Goal: Task Accomplishment & Management: Manage account settings

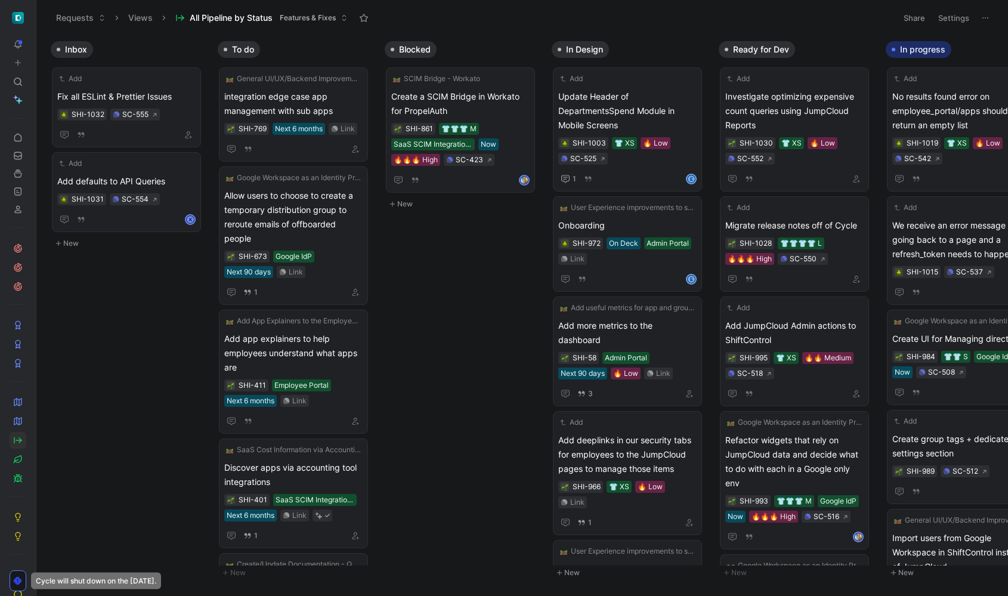
click at [495, 325] on div "Inbox Add Fix all ESLint & Prettier Issues SHI-1032 SC-555 Add Add defaults to …" at bounding box center [522, 315] width 972 height 560
click at [132, 91] on span "Fix all ESLint & Prettier Issues" at bounding box center [126, 96] width 138 height 14
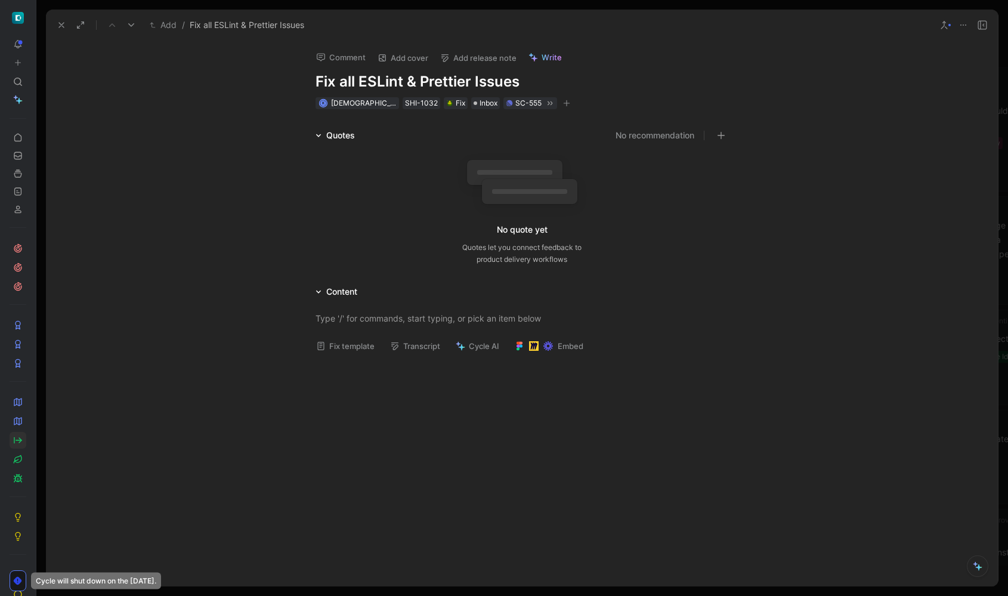
click at [61, 24] on use at bounding box center [61, 25] width 5 height 5
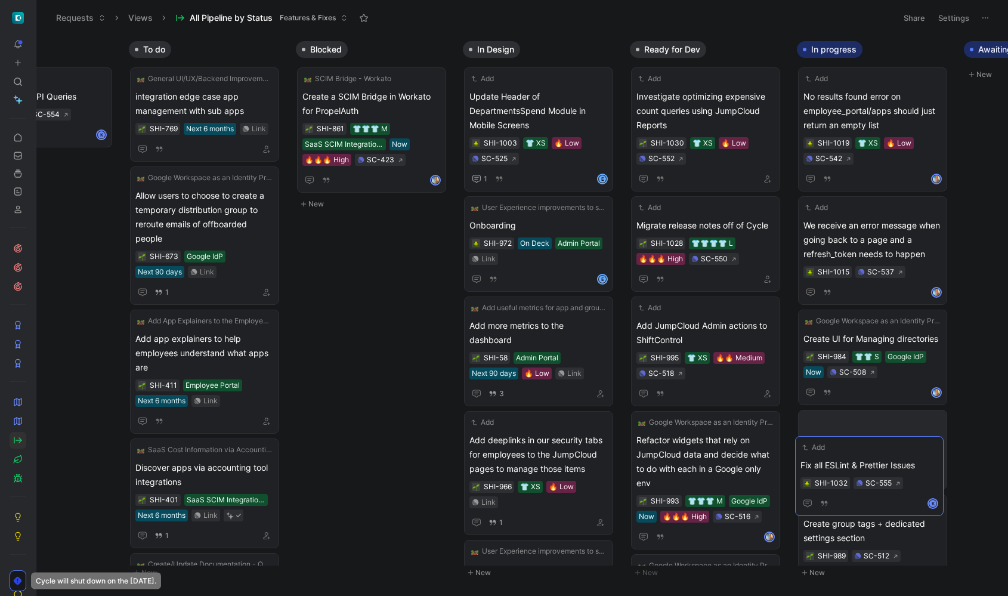
scroll to position [0, 99]
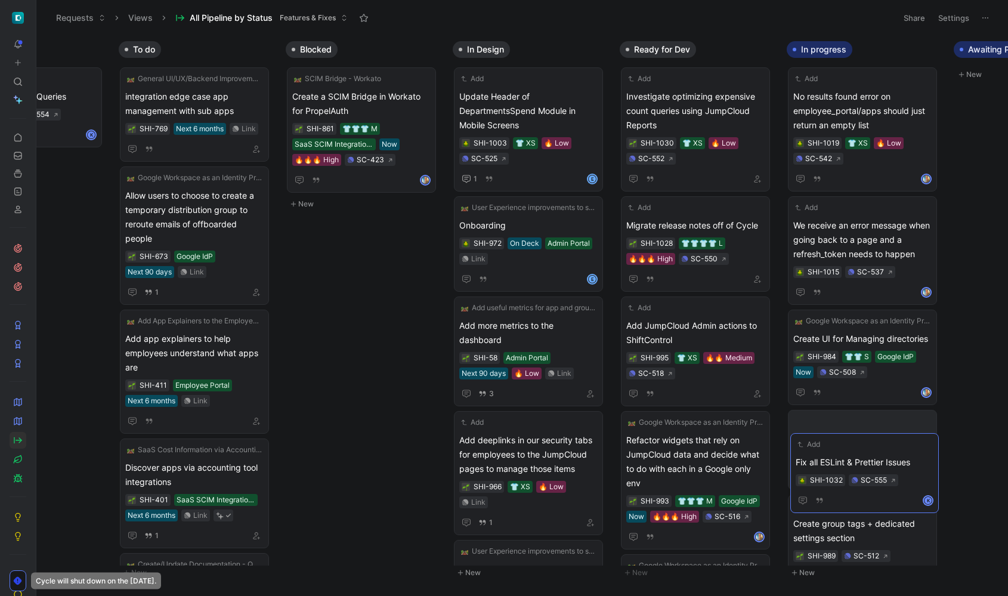
drag, startPoint x: 140, startPoint y: 89, endPoint x: 876, endPoint y: 452, distance: 821.3
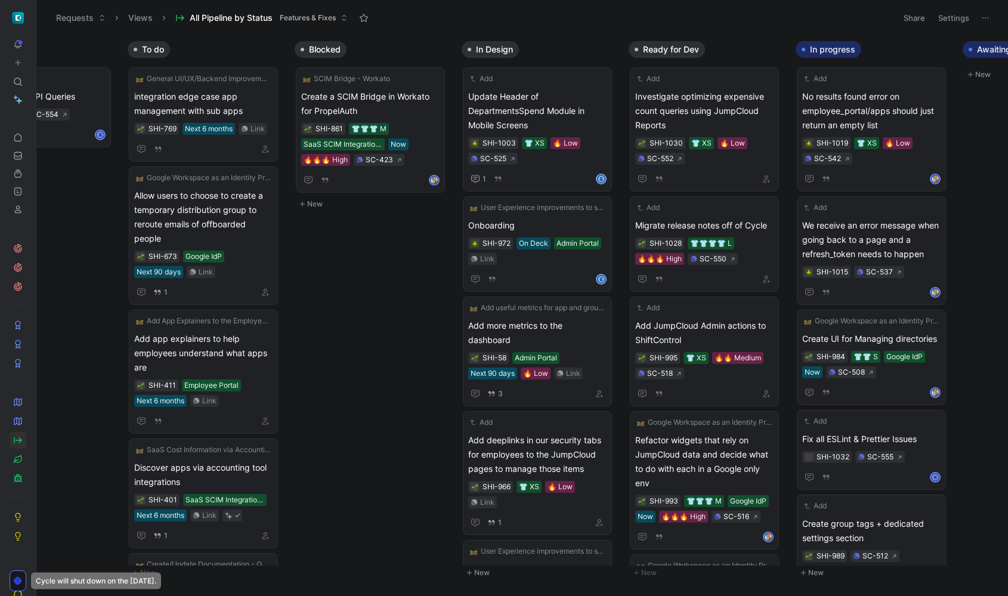
scroll to position [0, 0]
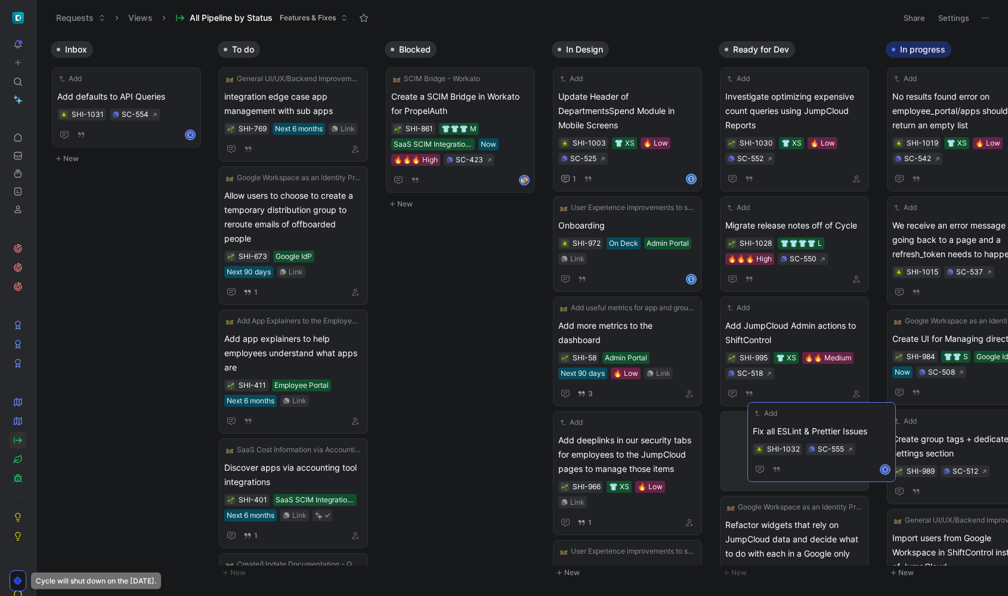
drag, startPoint x: 943, startPoint y: 431, endPoint x: 803, endPoint y: 423, distance: 139.8
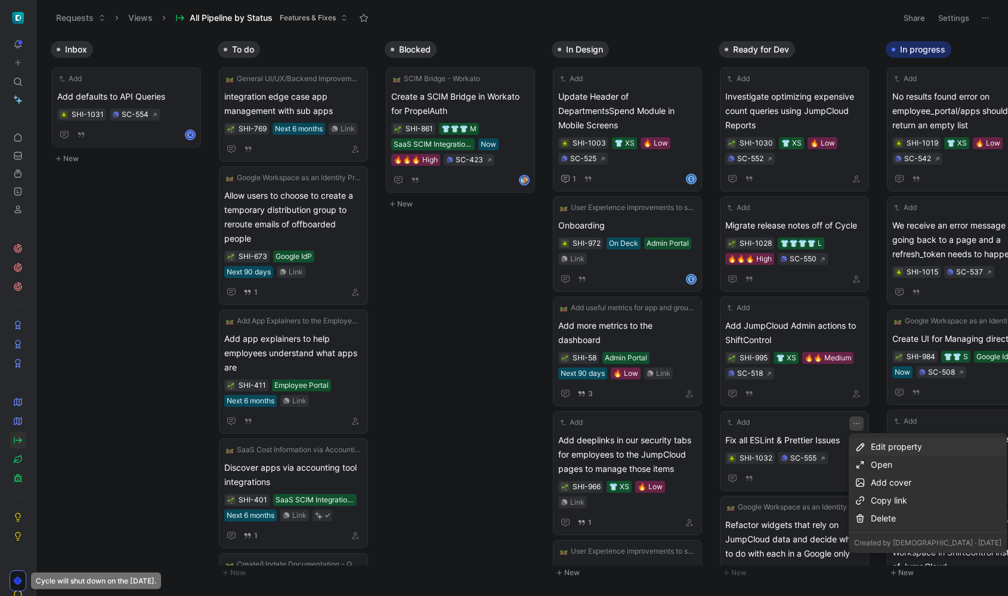
click at [878, 447] on div "Edit property" at bounding box center [936, 447] width 131 height 14
click at [894, 507] on span "Importance" at bounding box center [891, 507] width 45 height 10
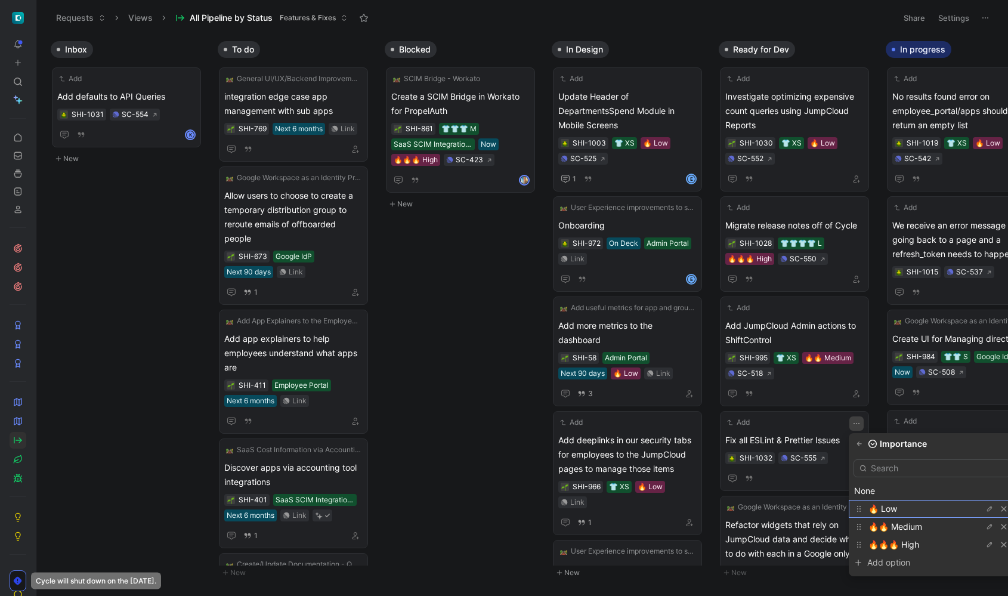
click at [893, 507] on span "🔥 Low" at bounding box center [883, 509] width 29 height 10
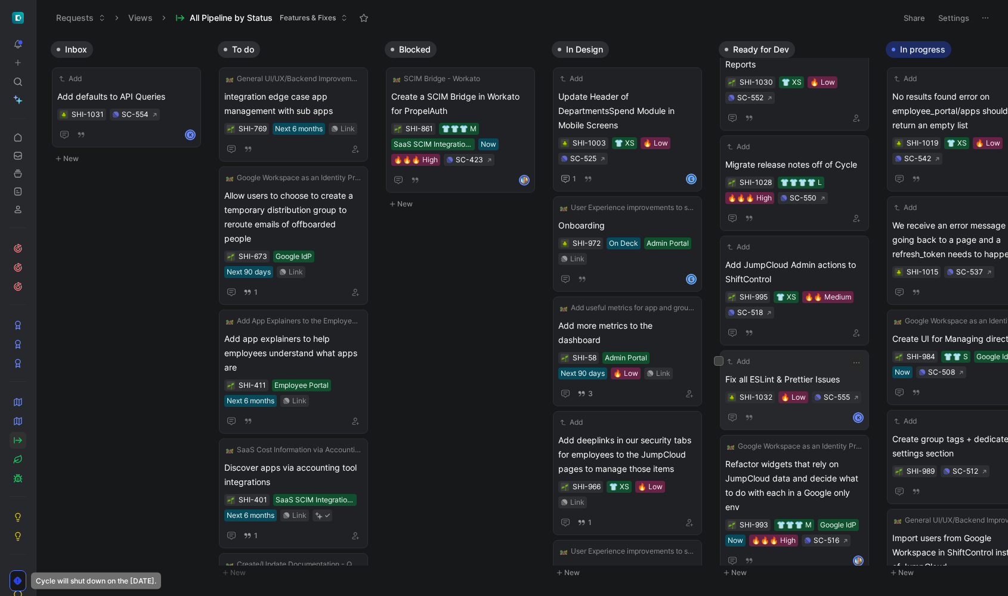
scroll to position [31, 0]
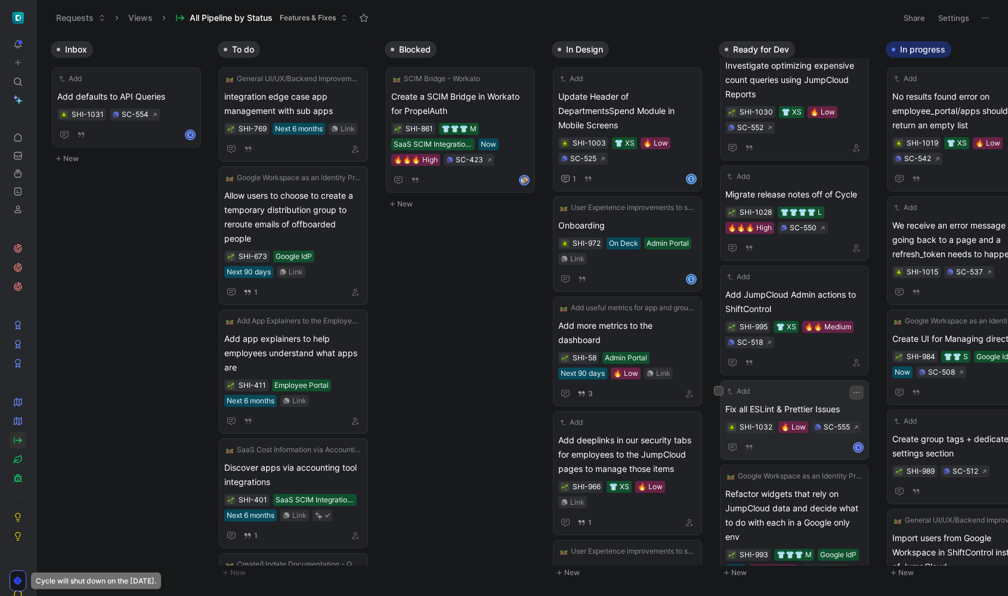
click at [853, 390] on icon "button" at bounding box center [857, 393] width 10 height 10
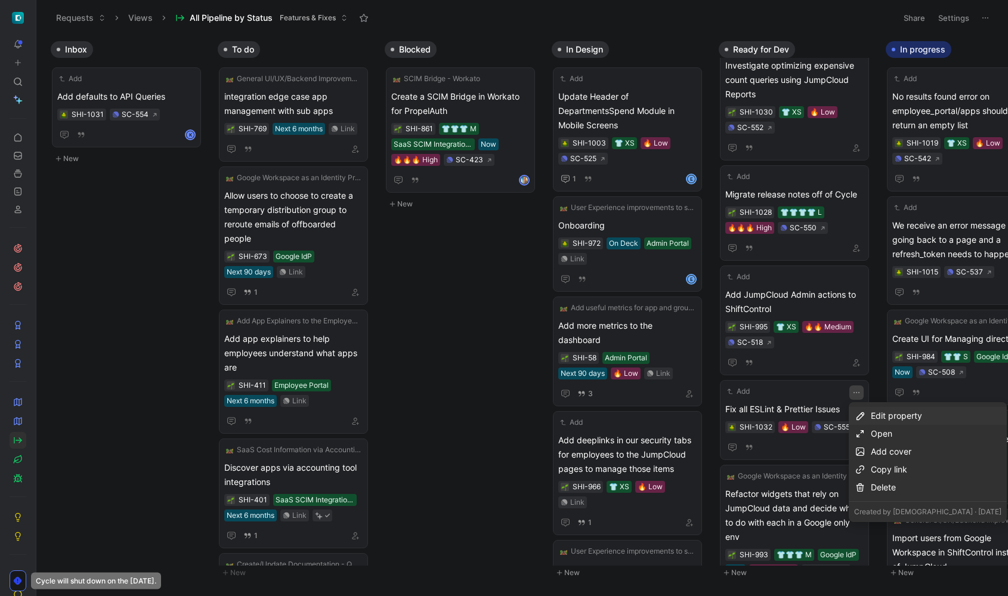
click at [881, 419] on div "Edit property" at bounding box center [936, 416] width 131 height 14
click at [887, 456] on span "Effort" at bounding box center [879, 458] width 21 height 10
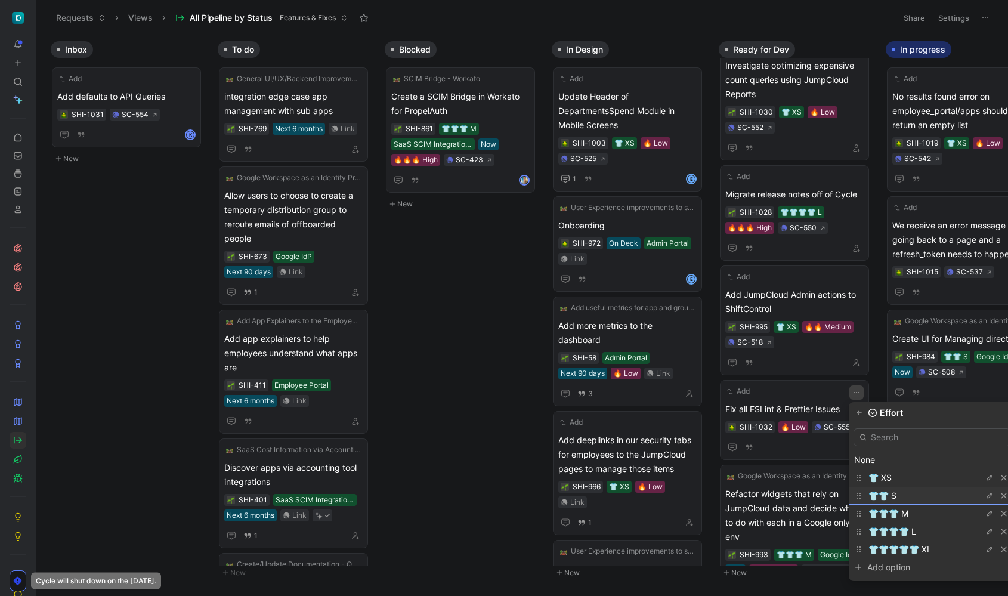
click at [889, 497] on span "👕👕 S" at bounding box center [883, 495] width 28 height 10
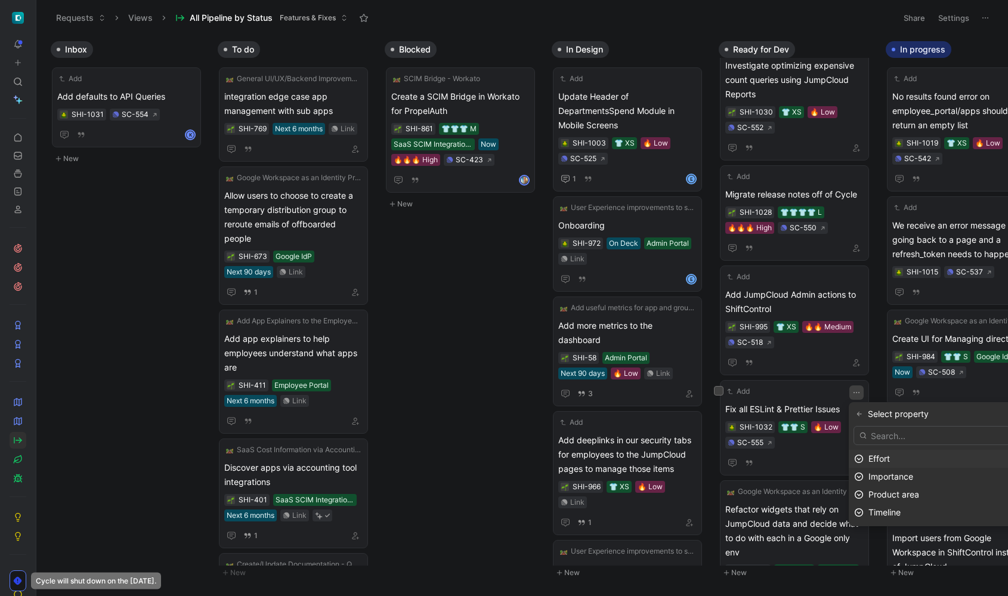
click at [173, 258] on div "Inbox Add Add defaults to API Queries SHI-1031 SC-554 K New To do General UI/UX…" at bounding box center [522, 315] width 972 height 560
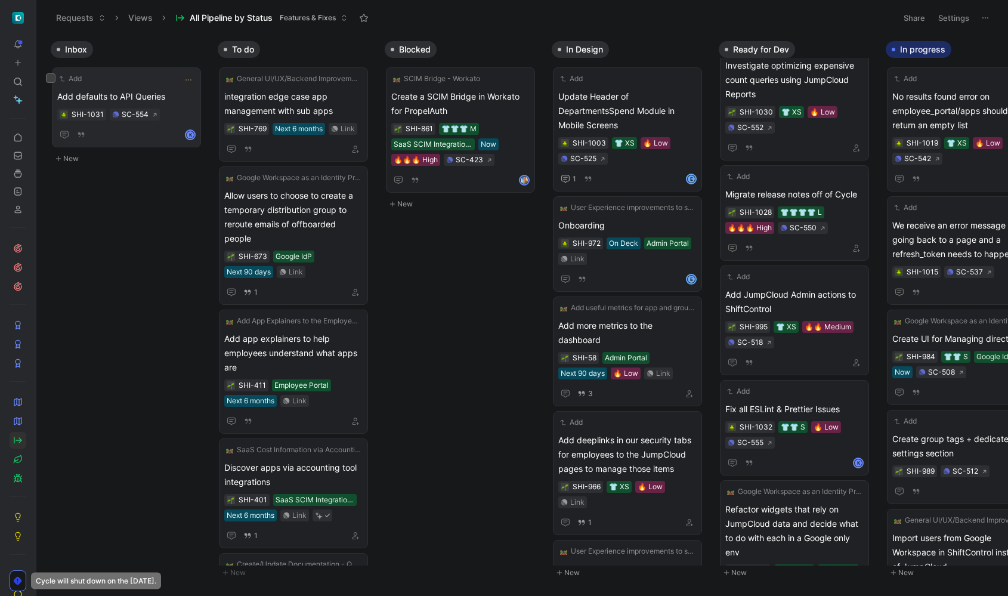
click at [159, 92] on span "Add defaults to API Queries" at bounding box center [126, 96] width 138 height 14
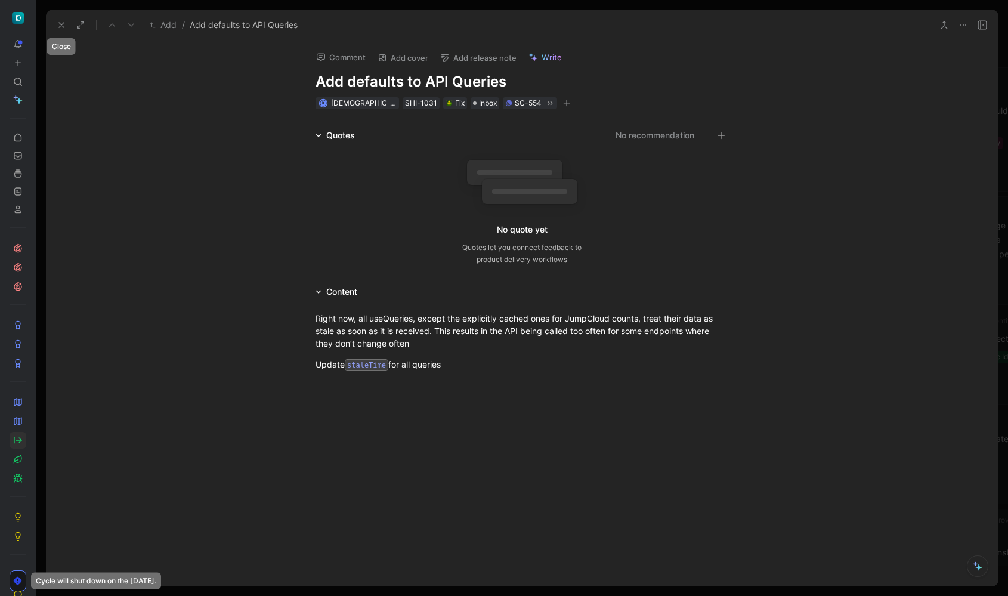
click at [60, 22] on icon at bounding box center [62, 25] width 10 height 10
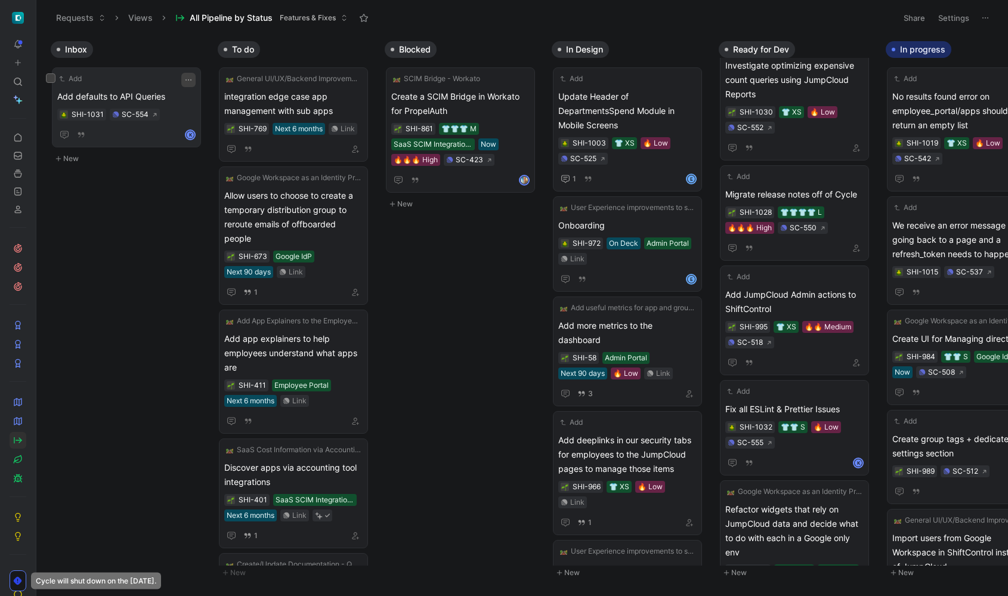
click at [187, 81] on icon "button" at bounding box center [189, 80] width 10 height 10
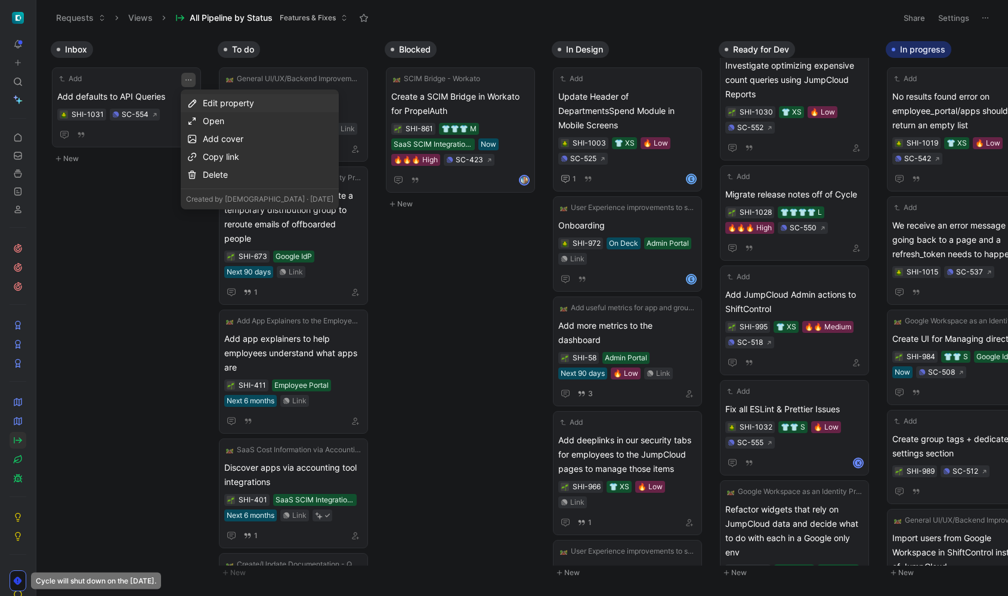
click at [242, 101] on div "Edit property" at bounding box center [268, 103] width 131 height 14
click at [277, 143] on div "Effort" at bounding box center [270, 146] width 141 height 14
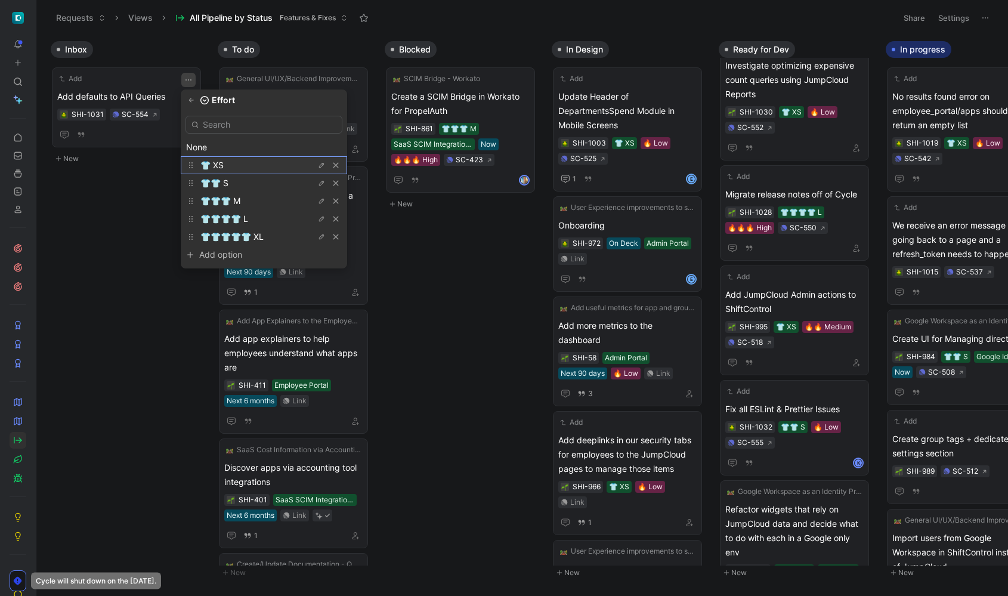
click at [224, 168] on div "👕 XS" at bounding box center [244, 165] width 89 height 14
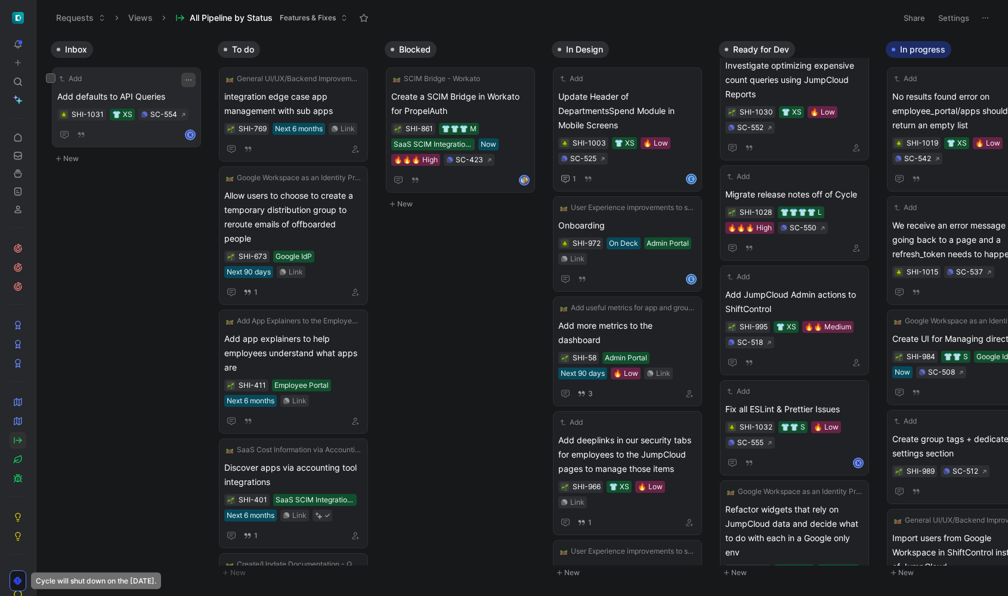
click at [189, 80] on icon "button" at bounding box center [189, 80] width 10 height 10
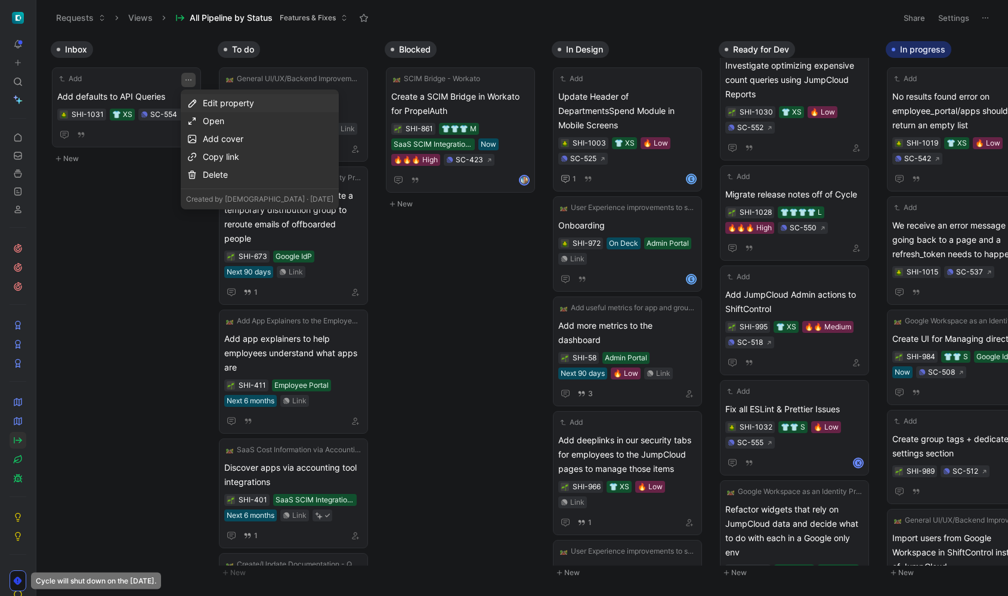
click at [218, 100] on div "Edit property" at bounding box center [268, 103] width 131 height 14
click at [212, 149] on span "Effort" at bounding box center [210, 146] width 21 height 10
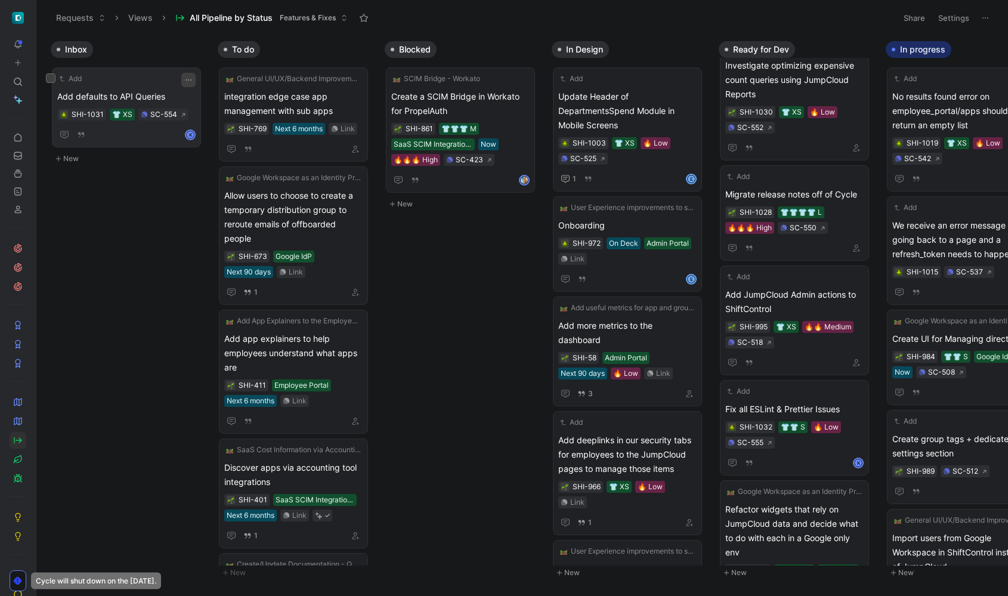
click at [187, 78] on icon "button" at bounding box center [189, 80] width 10 height 10
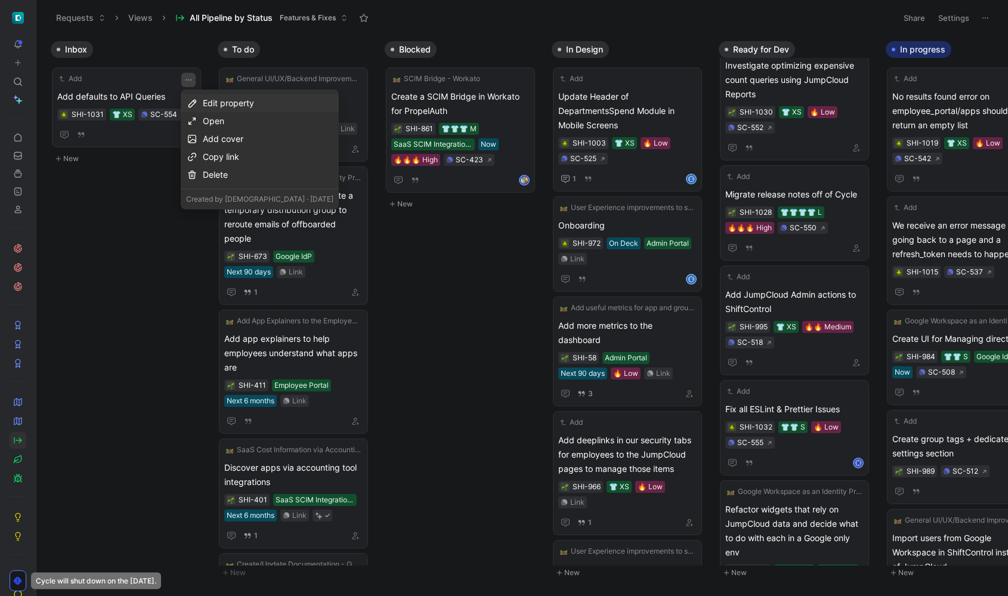
click at [231, 104] on div "Edit property" at bounding box center [268, 103] width 131 height 14
click at [231, 159] on span "Importance" at bounding box center [222, 164] width 45 height 10
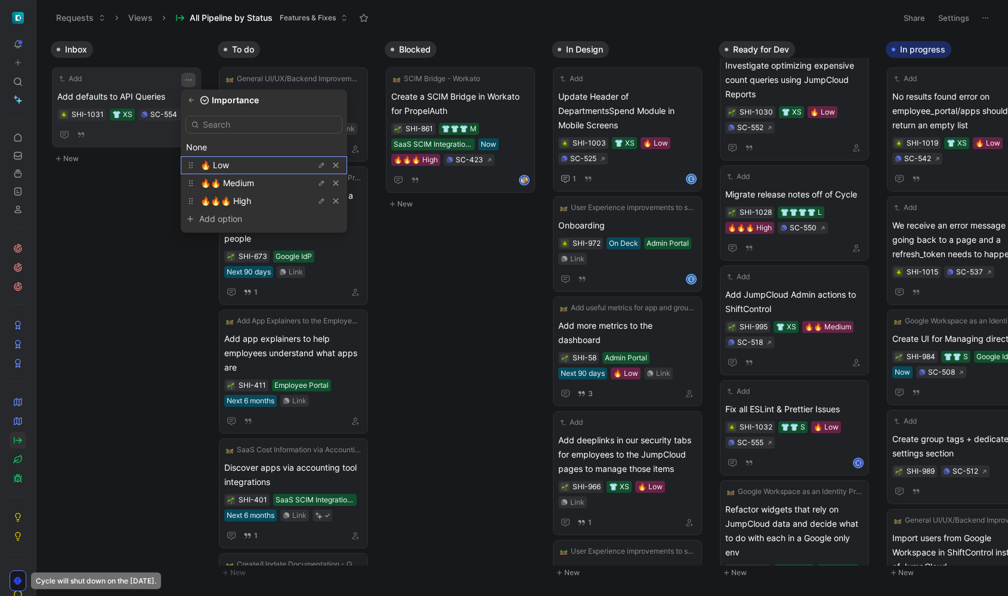
click at [237, 168] on div "🔥 Low" at bounding box center [244, 165] width 89 height 14
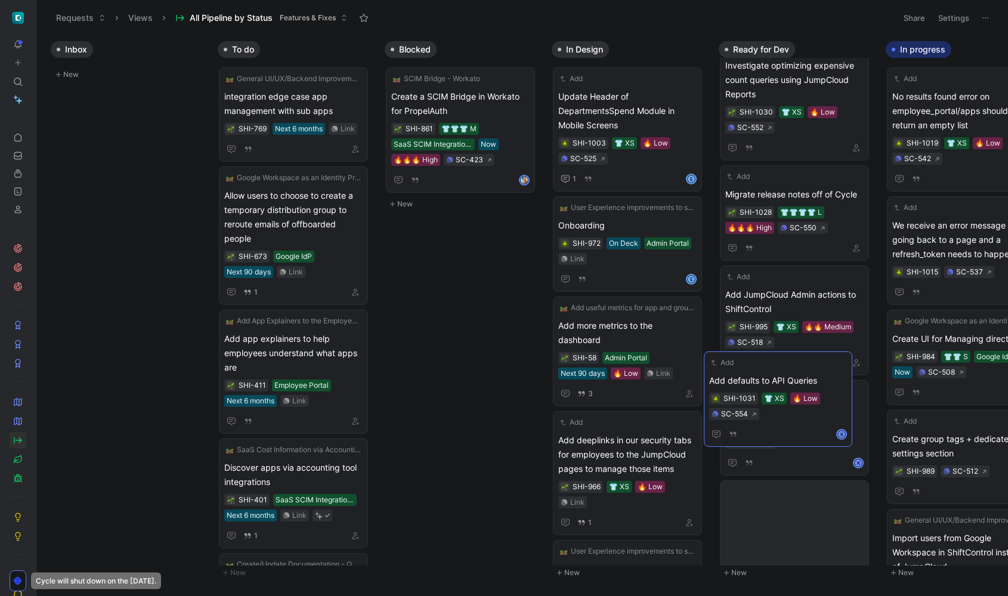
scroll to position [131, 0]
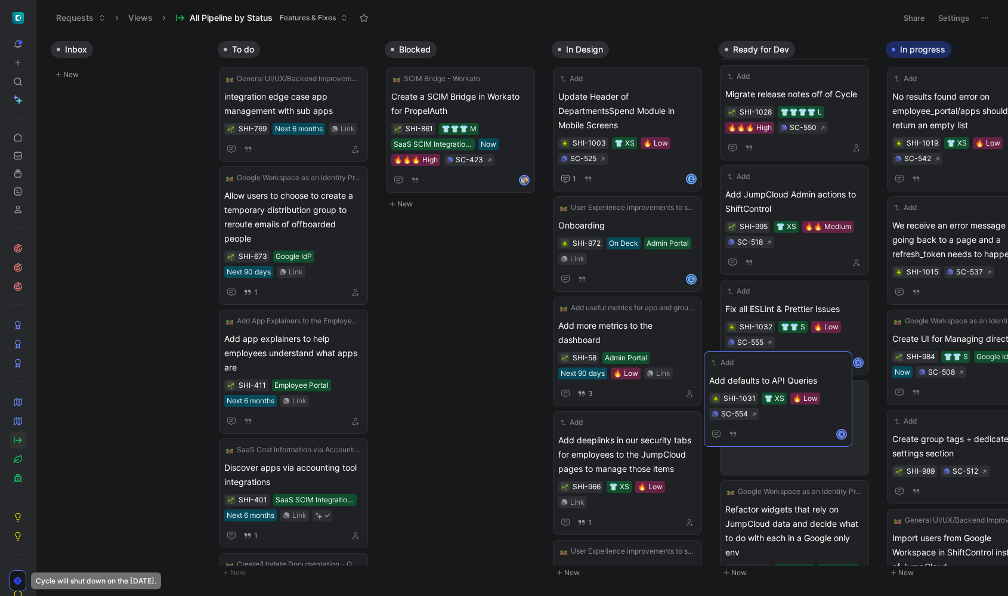
drag, startPoint x: 115, startPoint y: 85, endPoint x: 788, endPoint y: 407, distance: 746.4
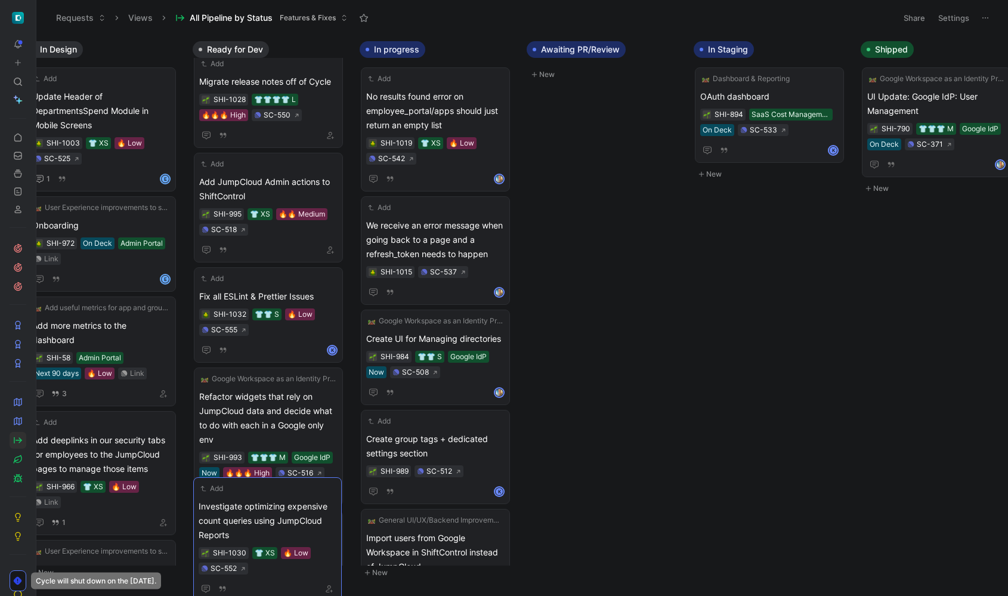
scroll to position [21, 0]
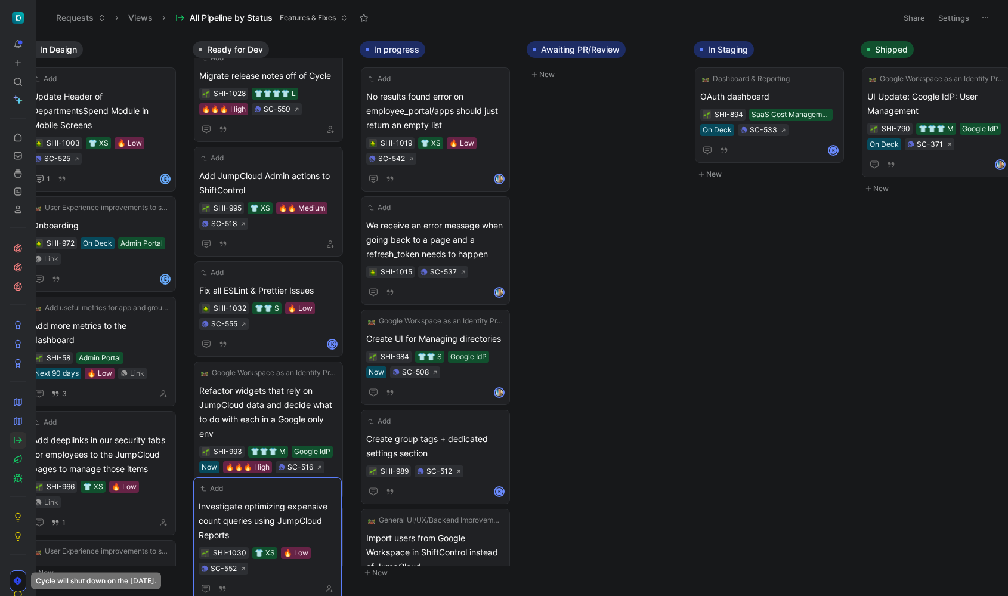
drag, startPoint x: 286, startPoint y: 100, endPoint x: 285, endPoint y: 510, distance: 409.9
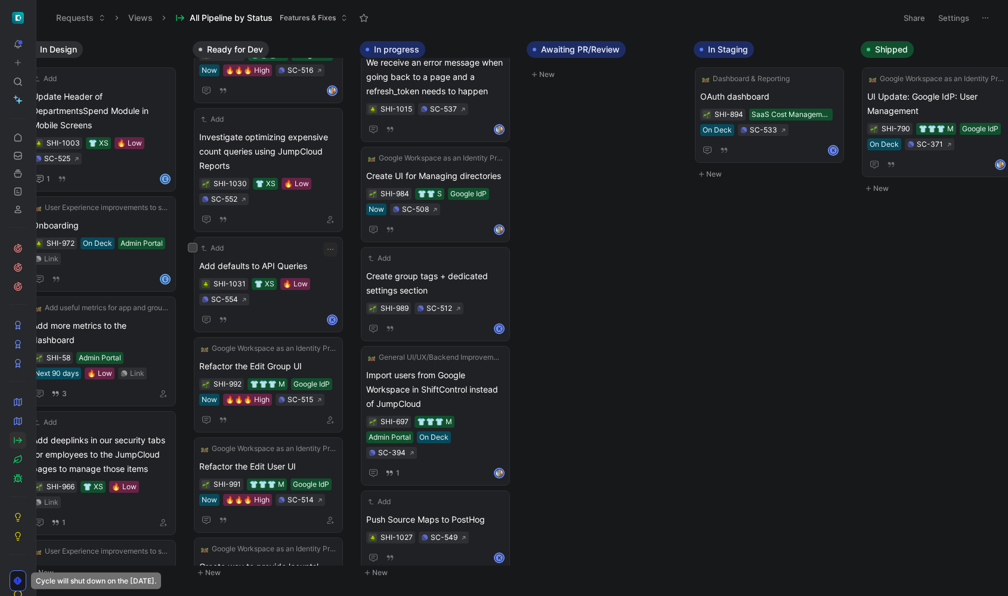
scroll to position [298, 0]
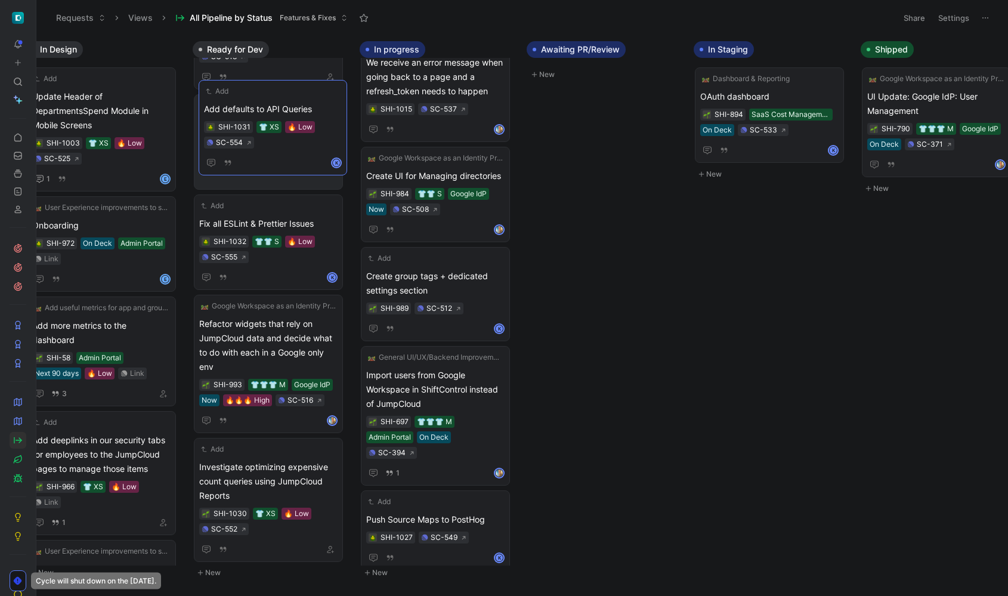
drag, startPoint x: 277, startPoint y: 378, endPoint x: 282, endPoint y: 102, distance: 276.3
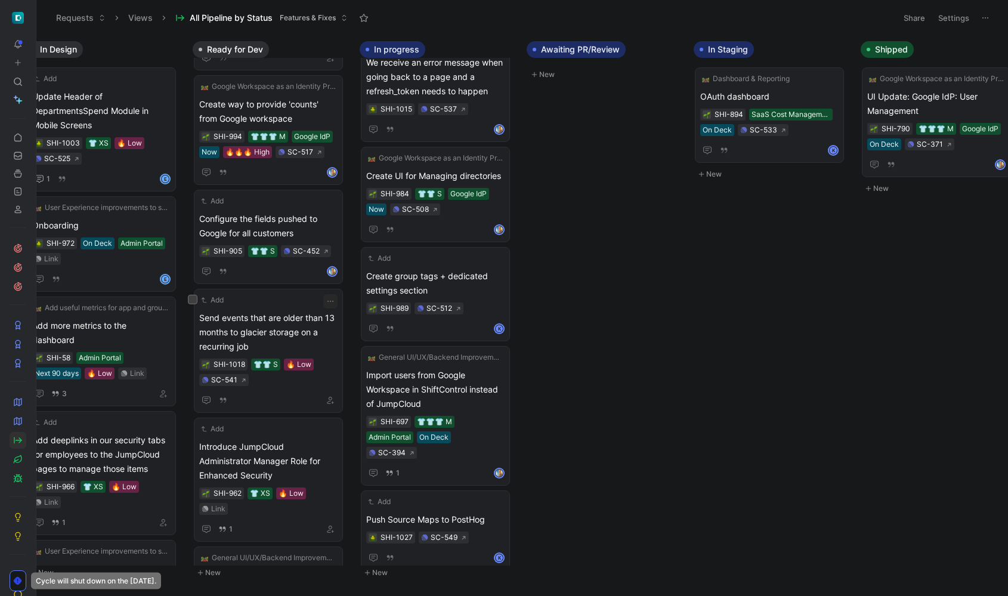
scroll to position [882, 0]
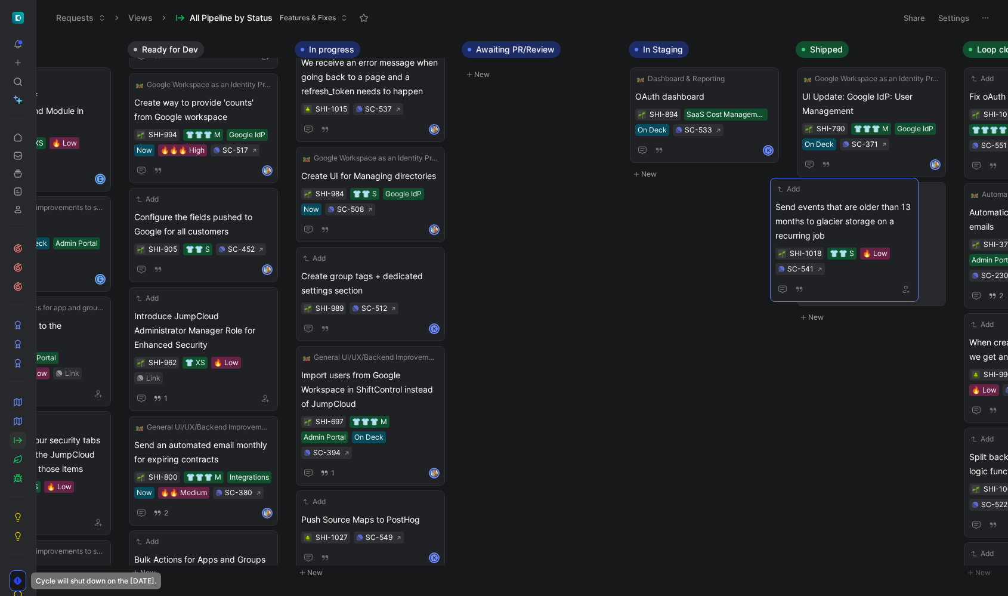
drag, startPoint x: 250, startPoint y: 322, endPoint x: 826, endPoint y: 212, distance: 586.6
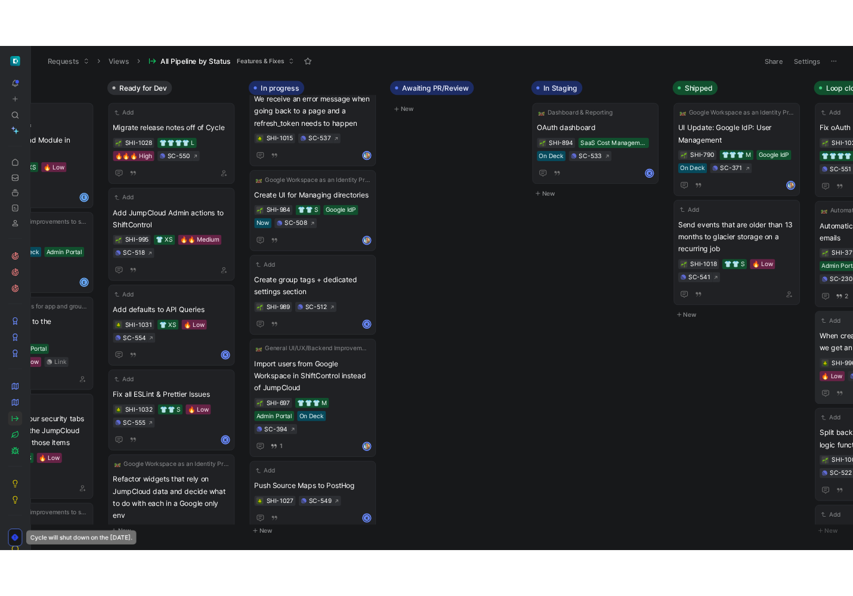
scroll to position [0, 678]
